Goal: Obtain resource: Obtain resource

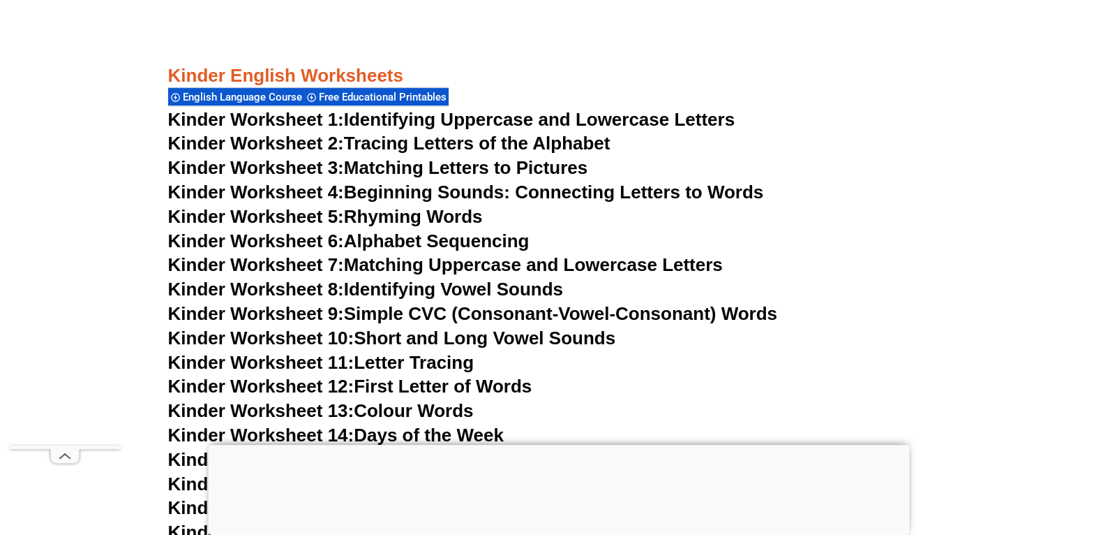
scroll to position [777, 0]
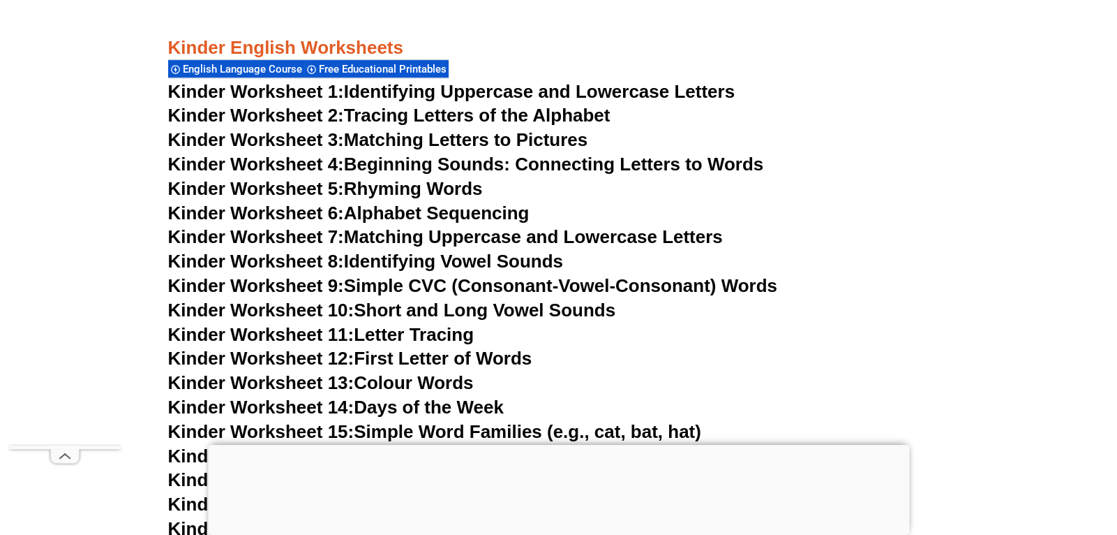
click at [694, 92] on link "Kinder Worksheet 1: Identifying Uppercase and Lowercase Letters" at bounding box center [451, 91] width 567 height 21
click at [412, 163] on link "Kinder Worksheet 4: Beginning Sounds: Connecting Letters to Words" at bounding box center [466, 164] width 596 height 21
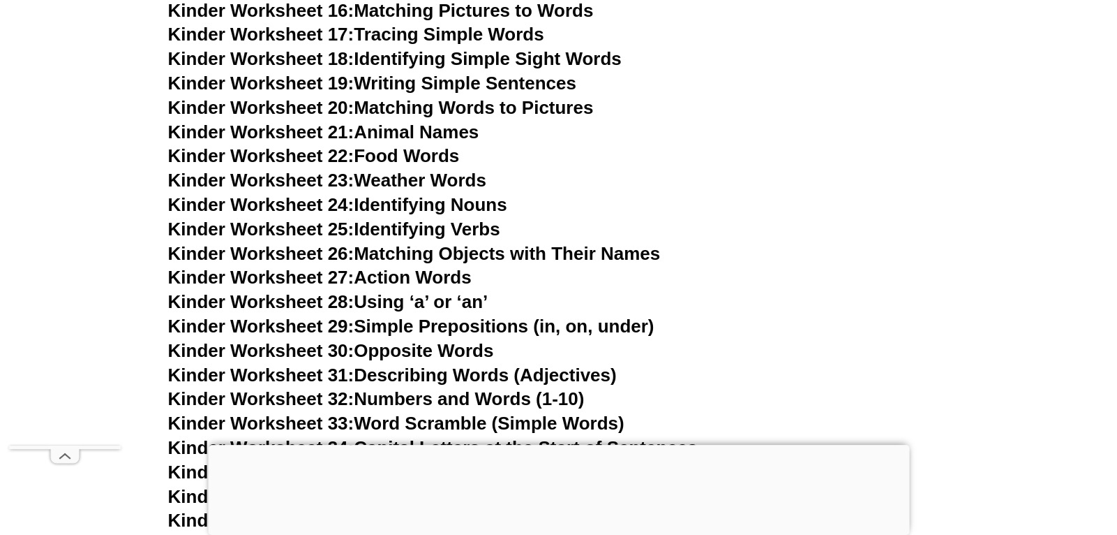
scroll to position [1224, 0]
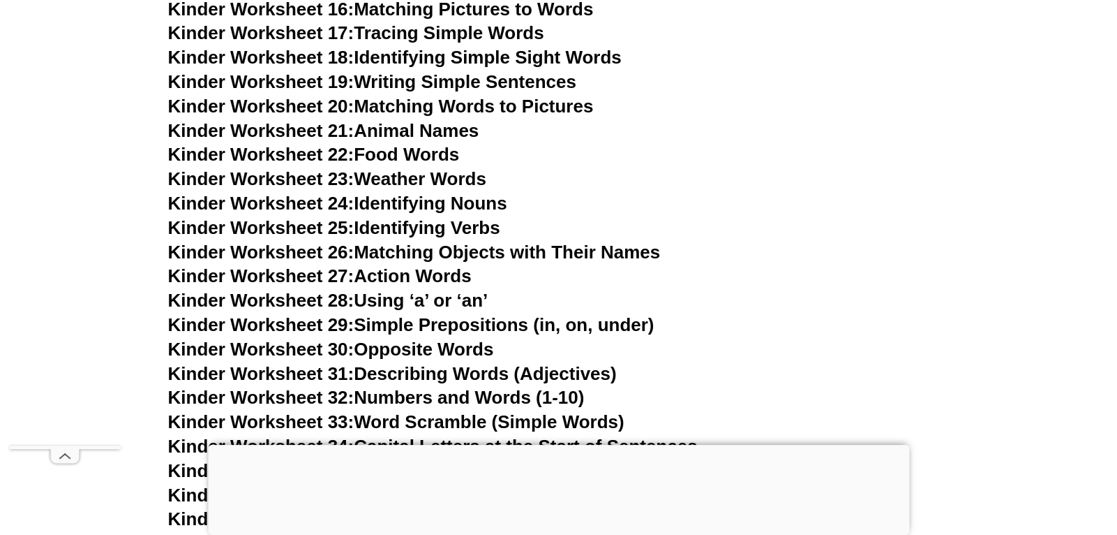
click at [521, 81] on link "Kinder Worksheet 19: Writing Simple Sentences" at bounding box center [372, 81] width 408 height 21
click at [447, 375] on link "Kinder Worksheet 31: Describing Words (Adjectives)" at bounding box center [392, 373] width 449 height 21
click at [446, 419] on link "Kinder Worksheet 33: Word Scramble (Simple Words)" at bounding box center [396, 421] width 456 height 21
click at [696, 128] on h3 "Kinder Worksheet 21: Animal Names" at bounding box center [559, 131] width 782 height 24
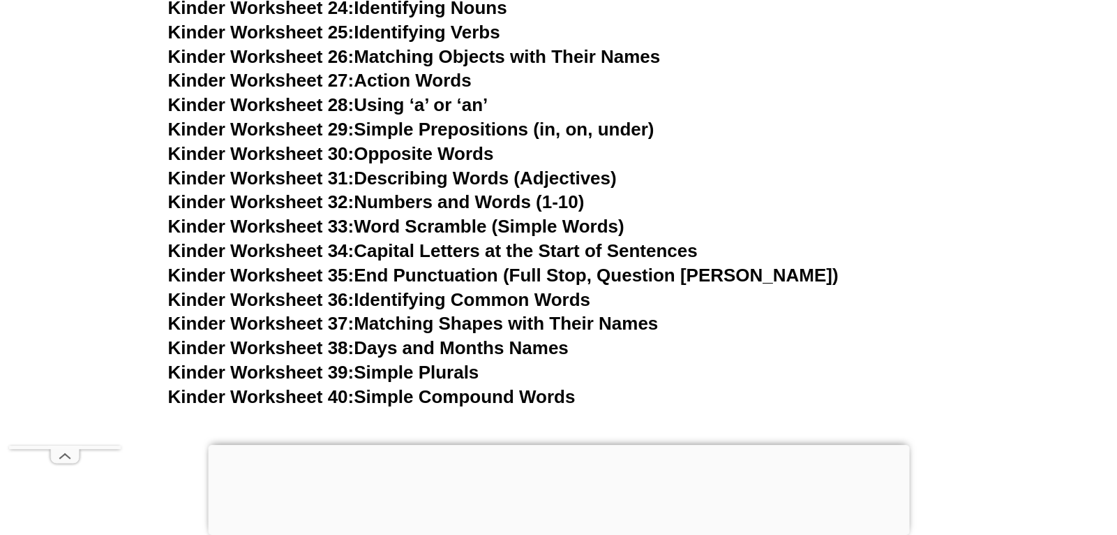
scroll to position [1447, 0]
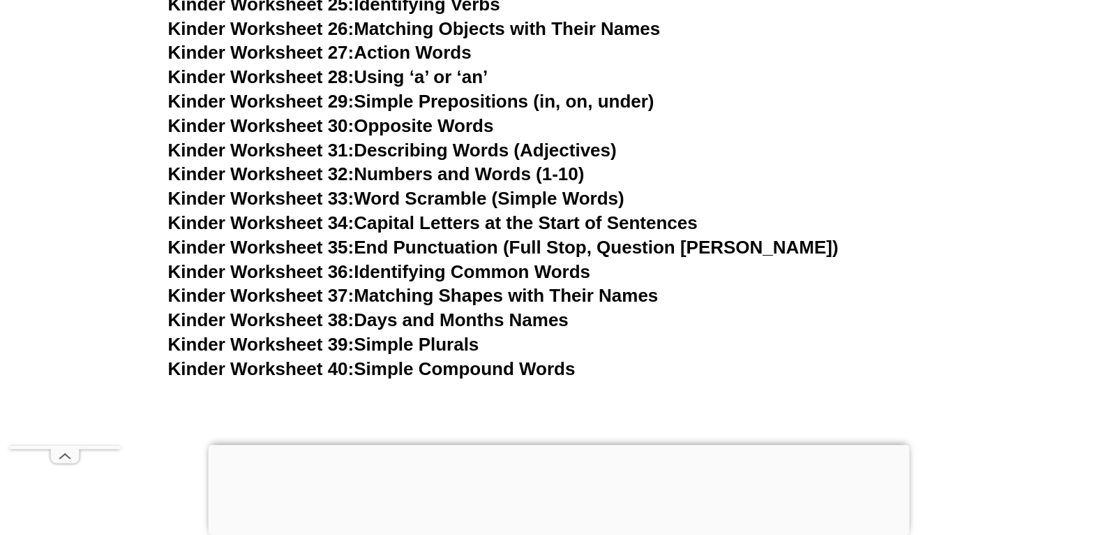
click at [465, 373] on link "Kinder Worksheet 40: Simple Compound Words" at bounding box center [372, 368] width 408 height 21
click at [759, 136] on h3 "Kinder Worksheet 30: Opposite Words" at bounding box center [559, 126] width 782 height 24
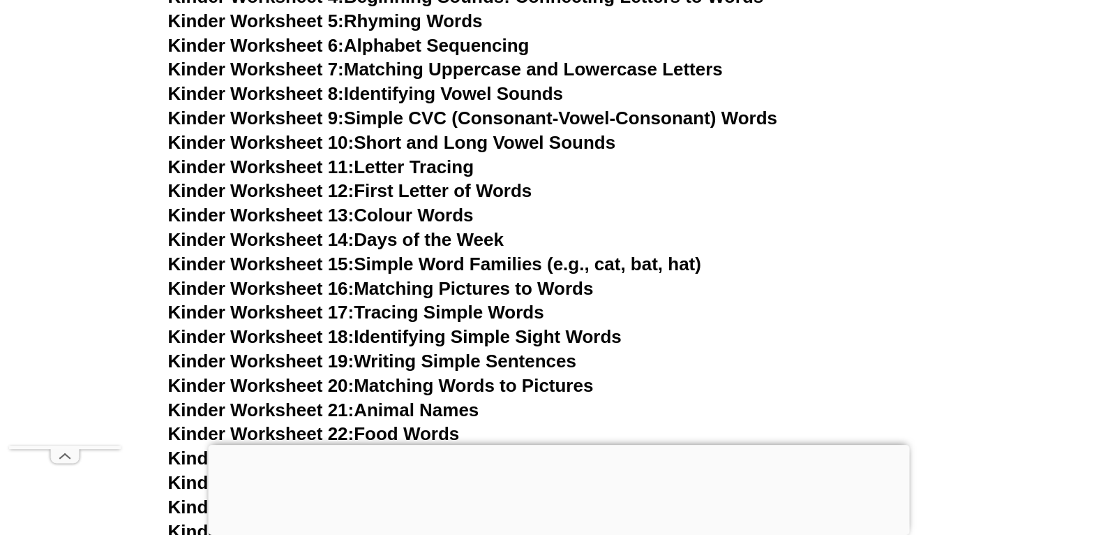
scroll to position [917, 0]
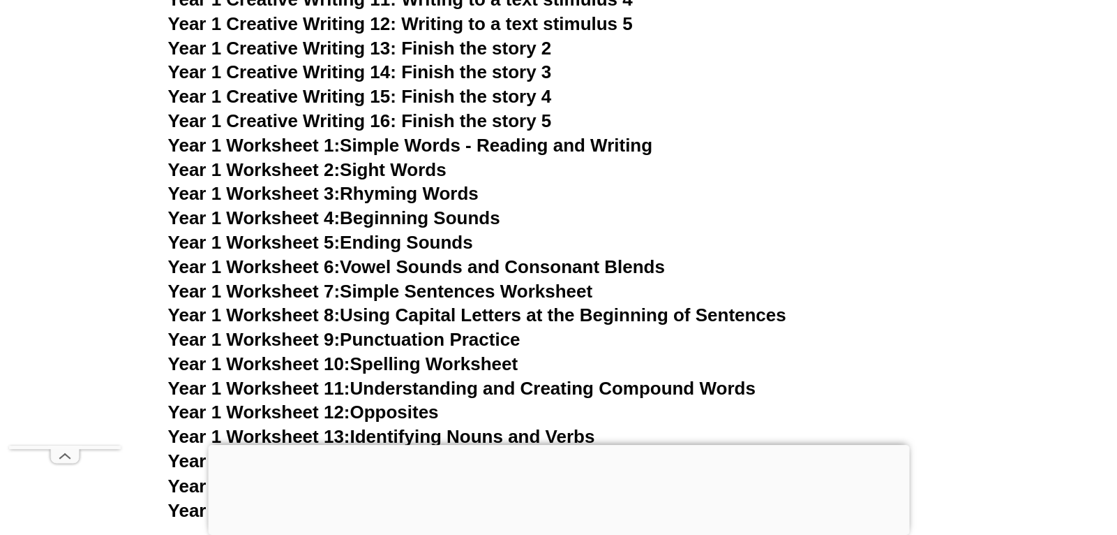
scroll to position [2899, 0]
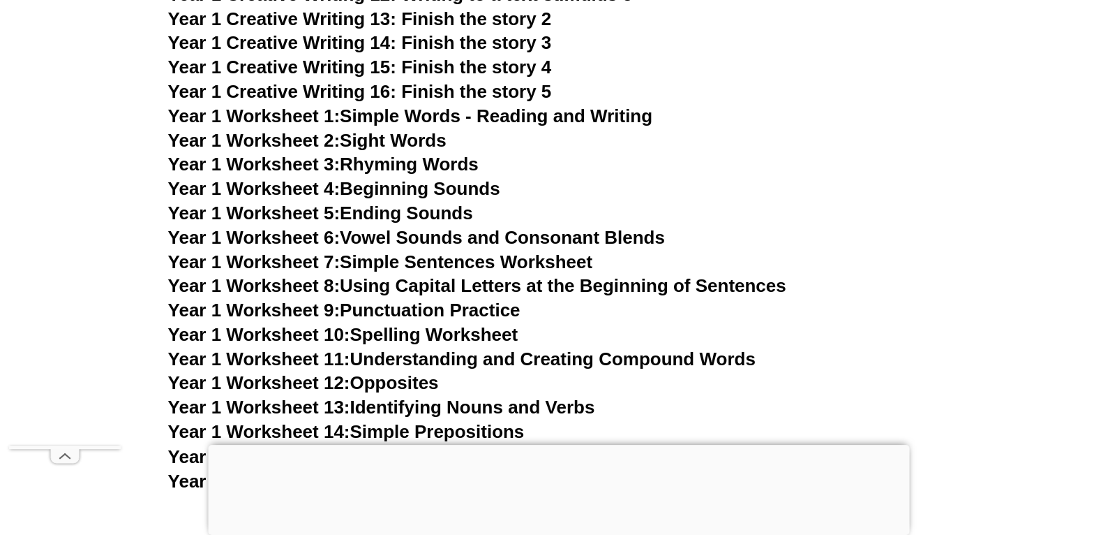
click at [630, 121] on link "Year 1 Worksheet 1: Simple Words - Reading and Writing" at bounding box center [410, 115] width 485 height 21
click at [382, 140] on link "Year 1 Worksheet 2: Sight Words" at bounding box center [307, 140] width 278 height 21
click at [417, 165] on link "Year 1 Worksheet 3: Rhyming Words" at bounding box center [323, 164] width 311 height 21
click at [488, 339] on link "Year 1 Worksheet 10: Spelling Worksheet" at bounding box center [343, 334] width 350 height 21
click at [869, 271] on h3 "Year 1 Worksheet 7: Simple Sentences Worksheet" at bounding box center [559, 263] width 782 height 24
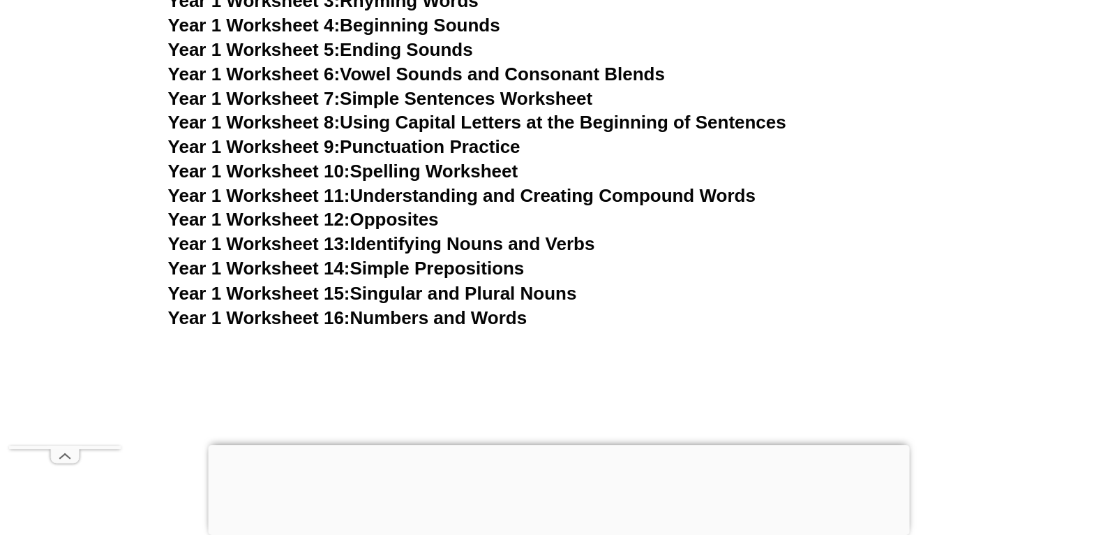
scroll to position [3066, 0]
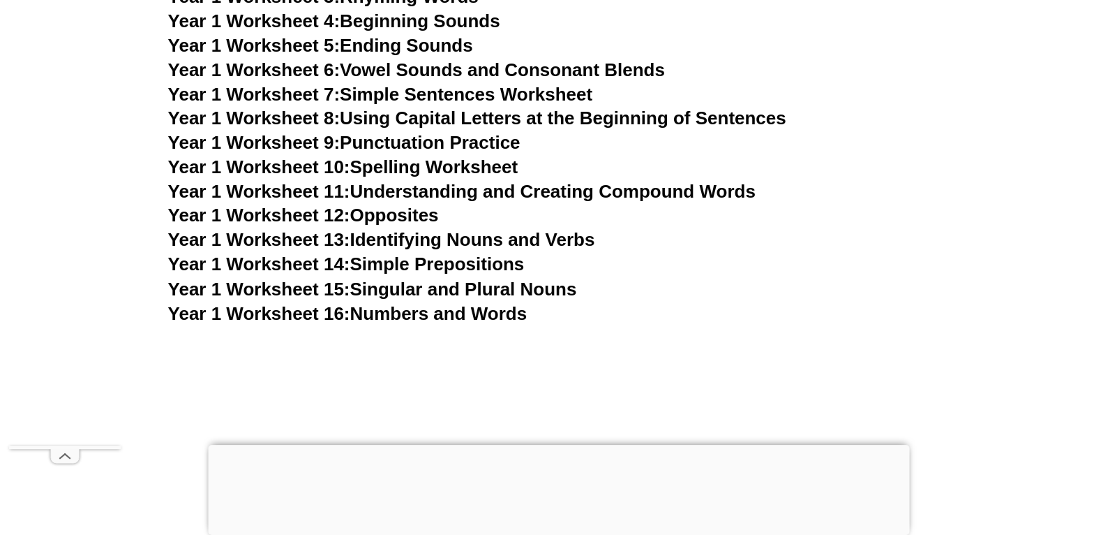
click at [486, 311] on link "Year 1 Worksheet 16: Numbers and Words" at bounding box center [347, 312] width 359 height 21
click at [465, 22] on link "Year 1 Worksheet 4: Beginning Sounds" at bounding box center [334, 20] width 332 height 21
click at [827, 255] on h3 "Year 1 Worksheet 14: Simple Prepositions" at bounding box center [559, 265] width 782 height 24
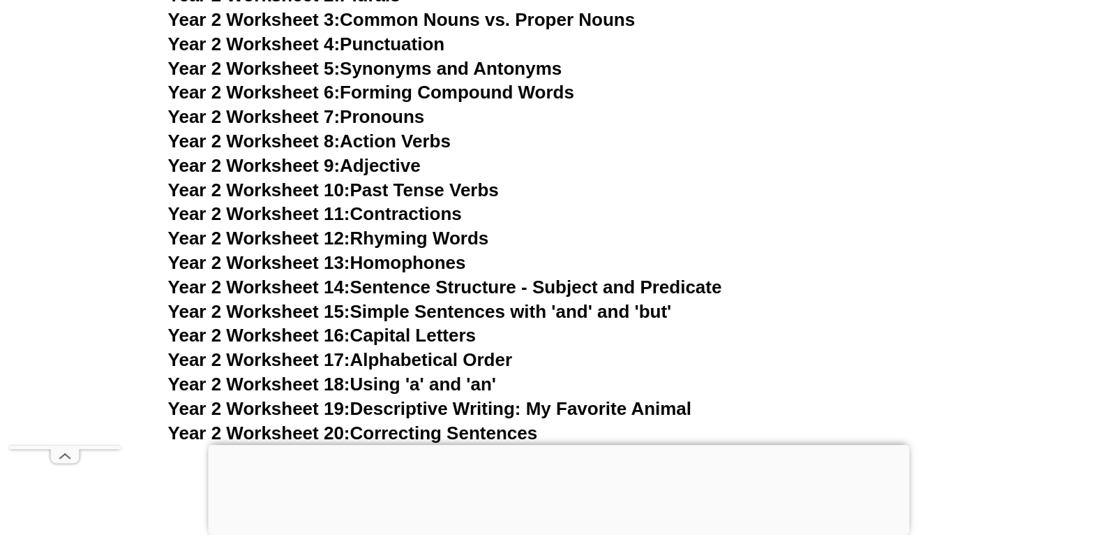
scroll to position [4238, 0]
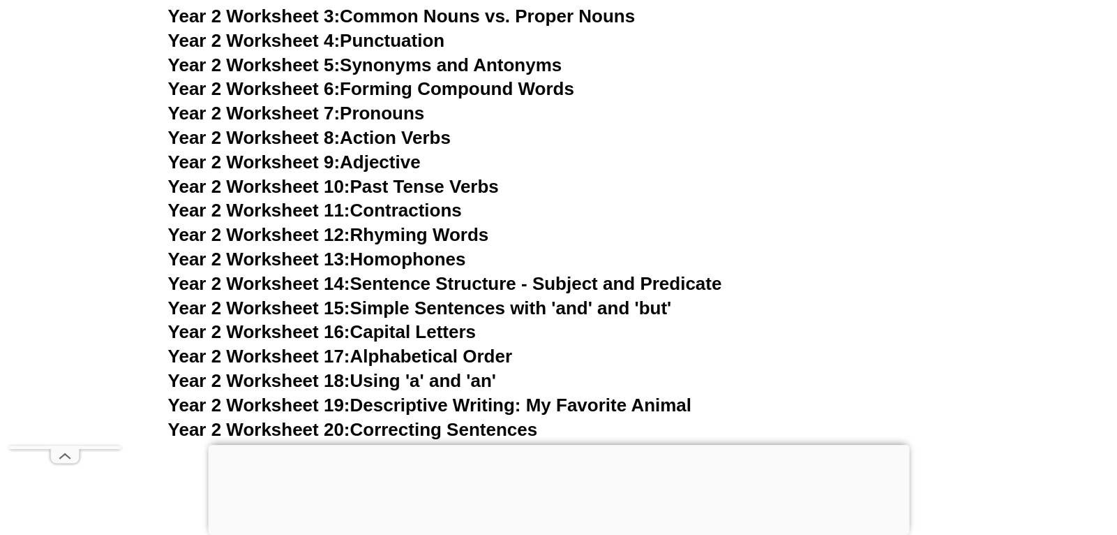
click at [447, 92] on link "Year 2 Worksheet 6: Forming Compound Words" at bounding box center [371, 88] width 406 height 21
click at [786, 214] on h3 "Year 2 Worksheet 11: Contractions" at bounding box center [559, 211] width 782 height 24
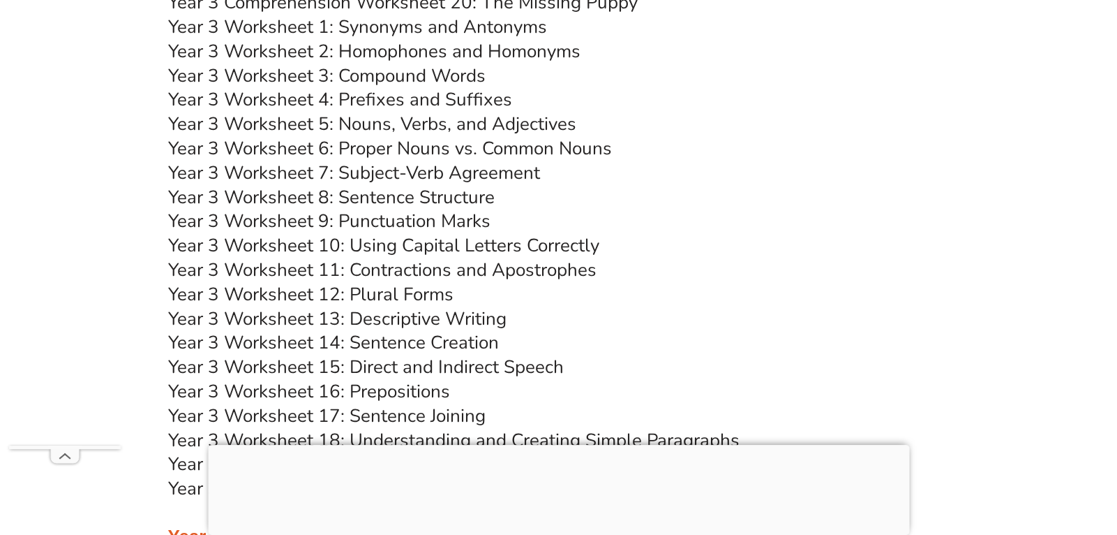
scroll to position [5467, 0]
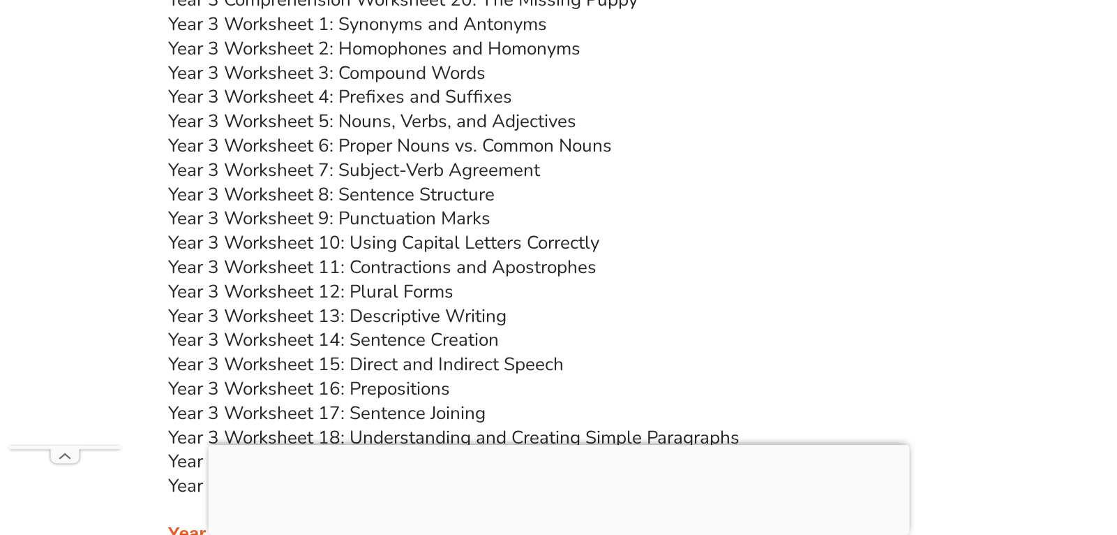
click at [514, 124] on link "Year 3 Worksheet 5: Nouns, Verbs, and Adjectives" at bounding box center [372, 121] width 408 height 24
click at [645, 296] on h3 "Year 3 Worksheet 12: Plural Forms" at bounding box center [559, 292] width 782 height 24
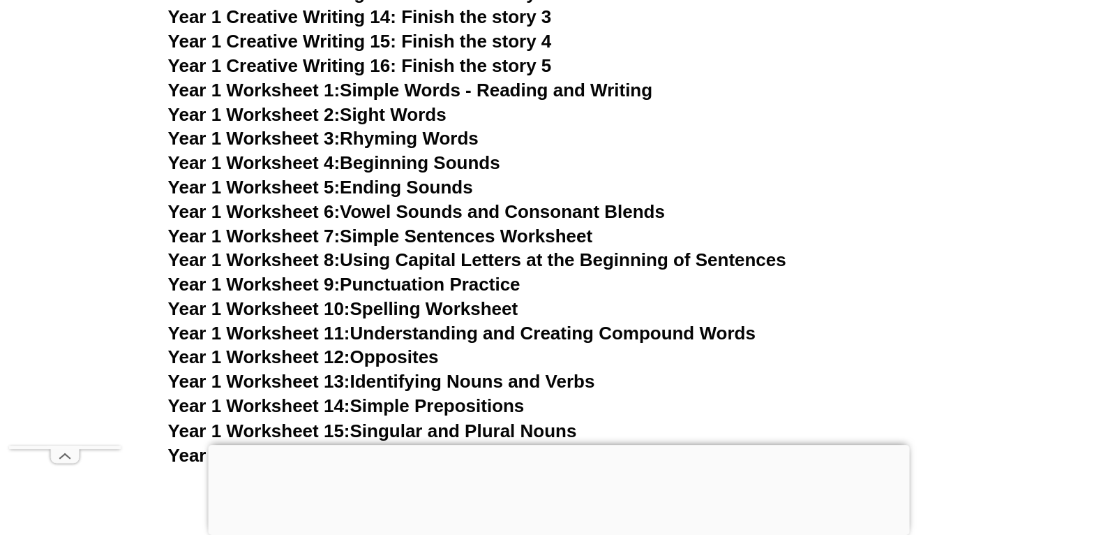
scroll to position [2927, 0]
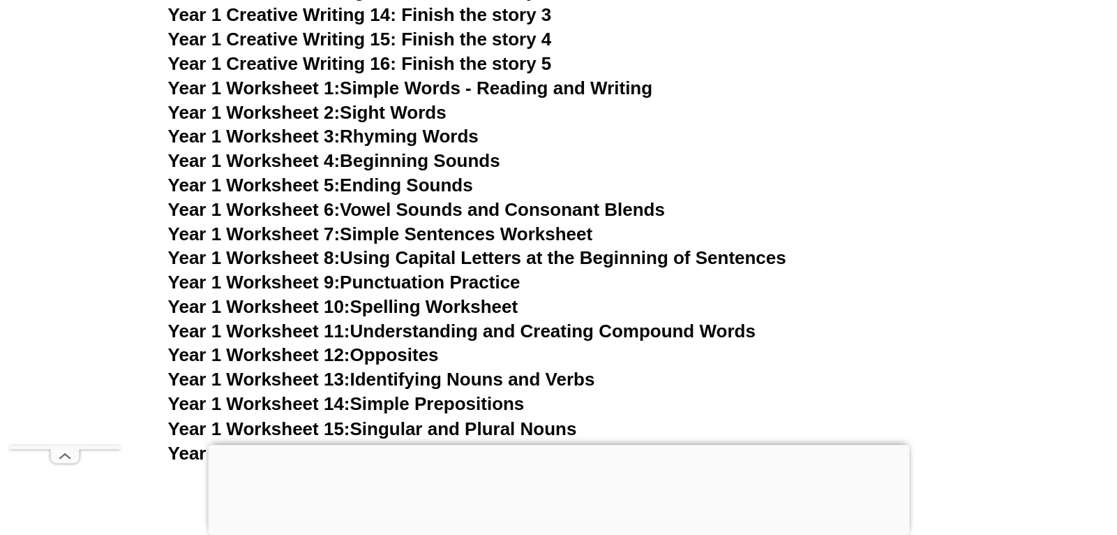
click at [493, 84] on link "Year 1 Worksheet 1: Simple Words - Reading and Writing" at bounding box center [410, 87] width 485 height 21
click at [435, 107] on link "Year 1 Worksheet 2: Sight Words" at bounding box center [307, 112] width 278 height 21
click at [394, 142] on link "Year 1 Worksheet 3: Rhyming Words" at bounding box center [323, 136] width 311 height 21
click at [471, 301] on link "Year 1 Worksheet 10: Spelling Worksheet" at bounding box center [343, 306] width 350 height 21
click at [391, 352] on link "Year 1 Worksheet 12: Opposites" at bounding box center [303, 354] width 271 height 21
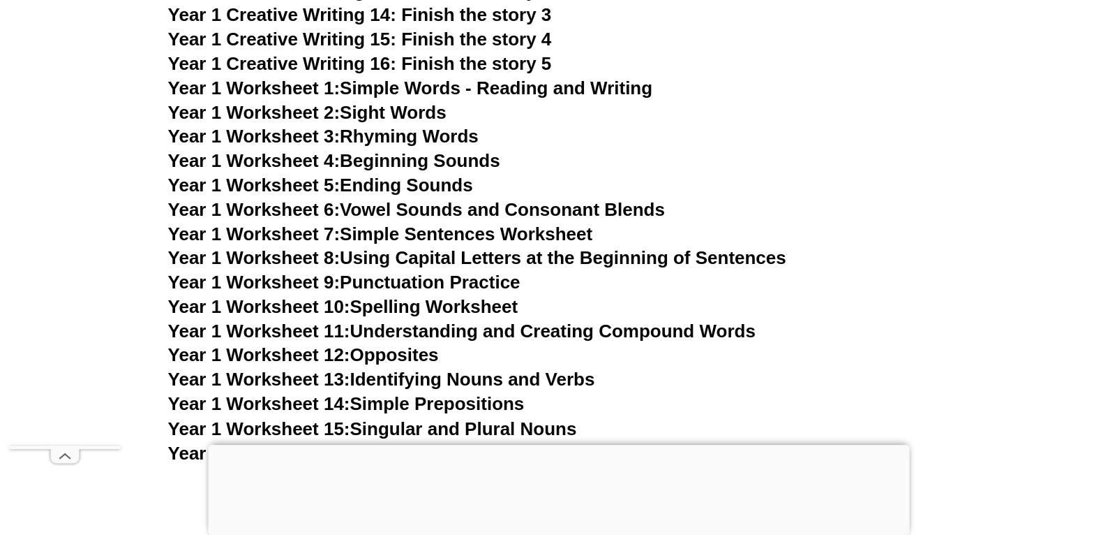
click at [802, 308] on h3 "Year 1 Worksheet 10: Spelling Worksheet" at bounding box center [559, 307] width 782 height 24
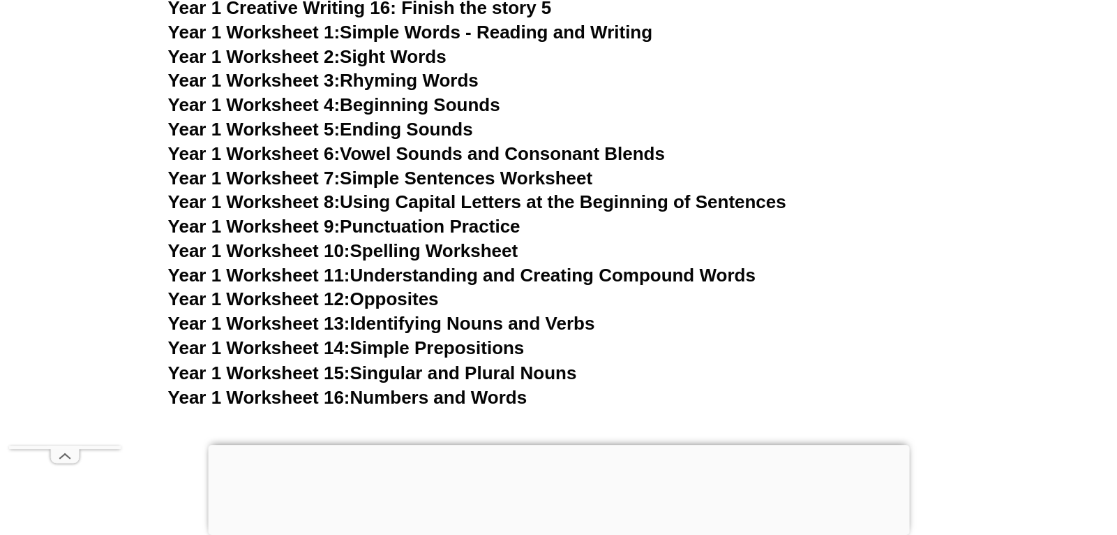
scroll to position [3010, 0]
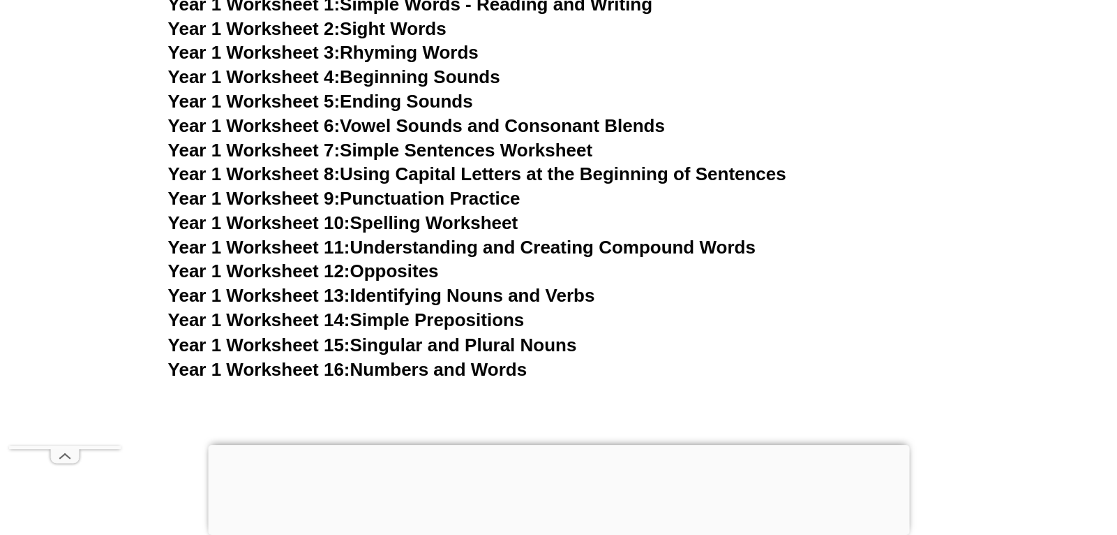
click at [438, 296] on link "Year 1 Worksheet 13: Identifying Nouns and Verbs" at bounding box center [381, 295] width 427 height 21
